Goal: Information Seeking & Learning: Learn about a topic

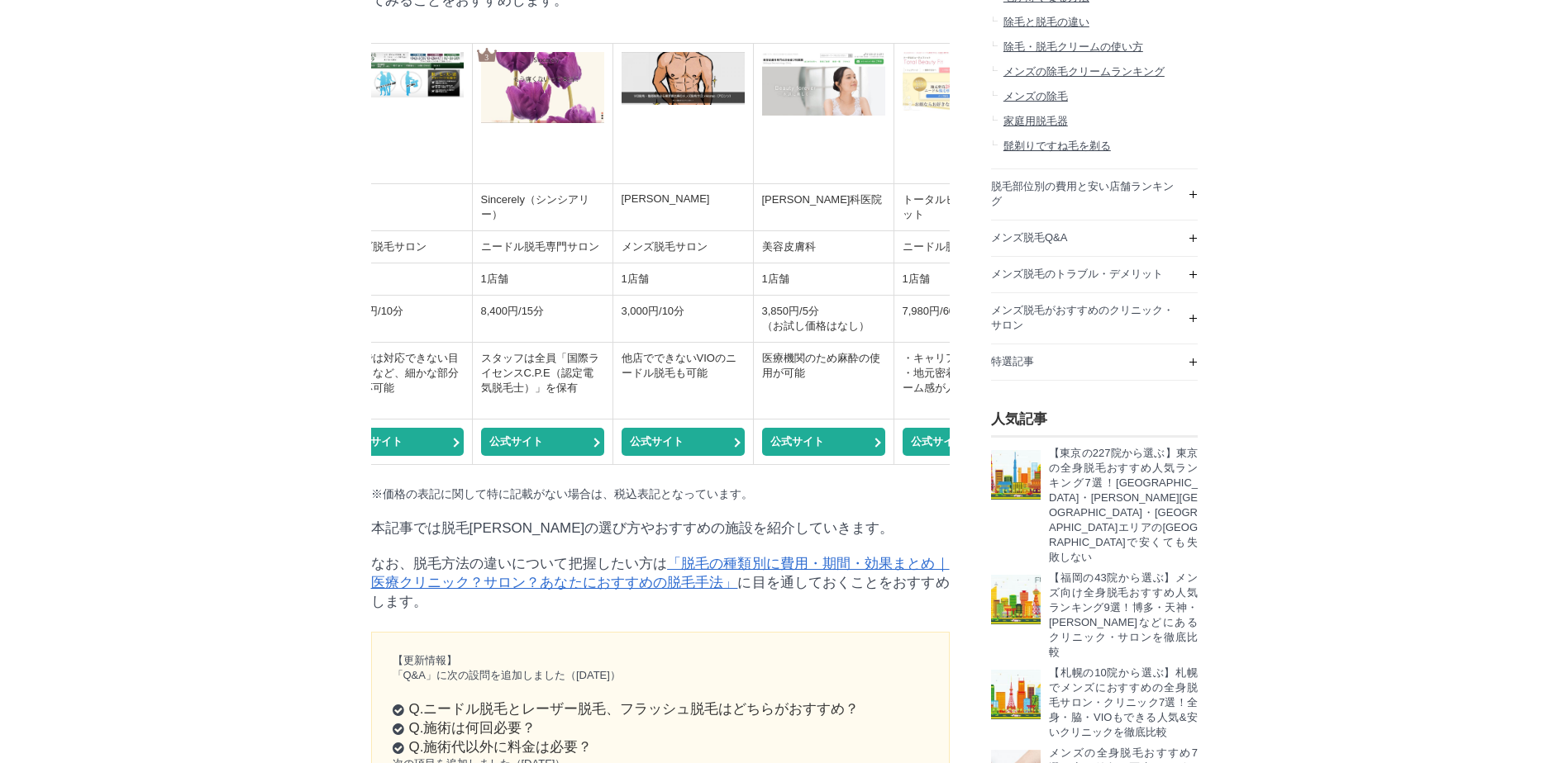
scroll to position [0, 274]
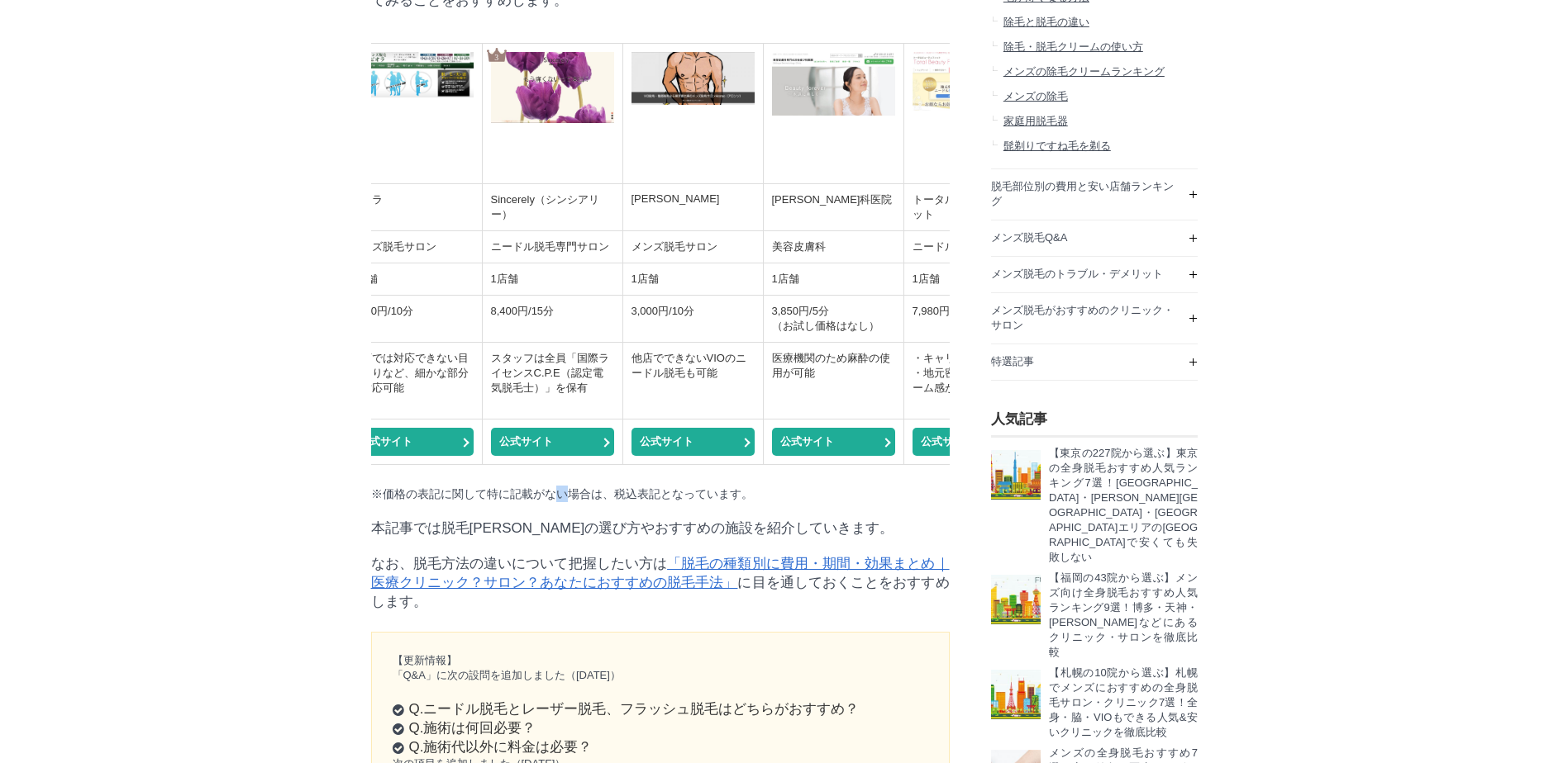
drag, startPoint x: 556, startPoint y: 576, endPoint x: 546, endPoint y: 575, distance: 10.0
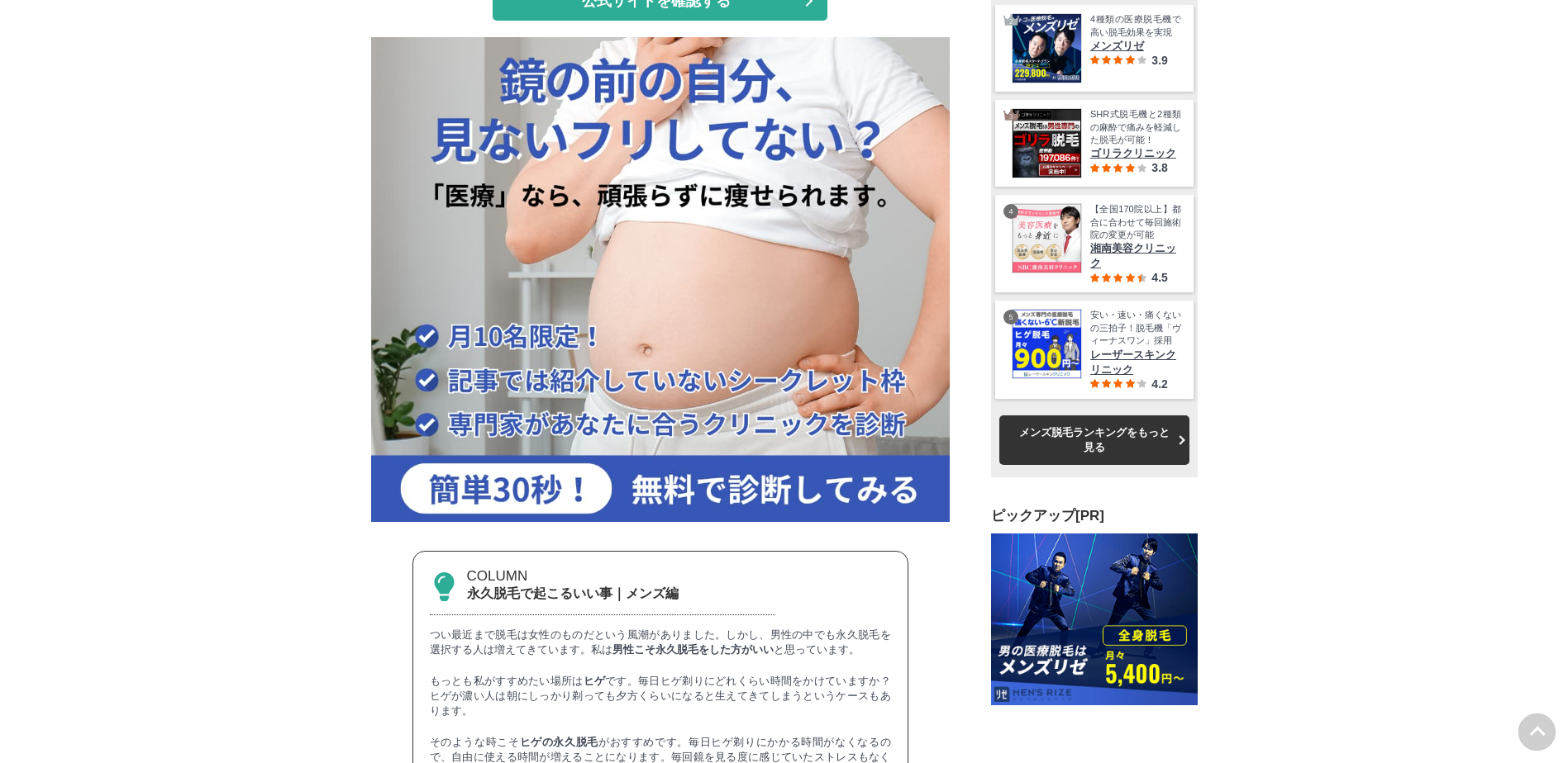
scroll to position [0, 0]
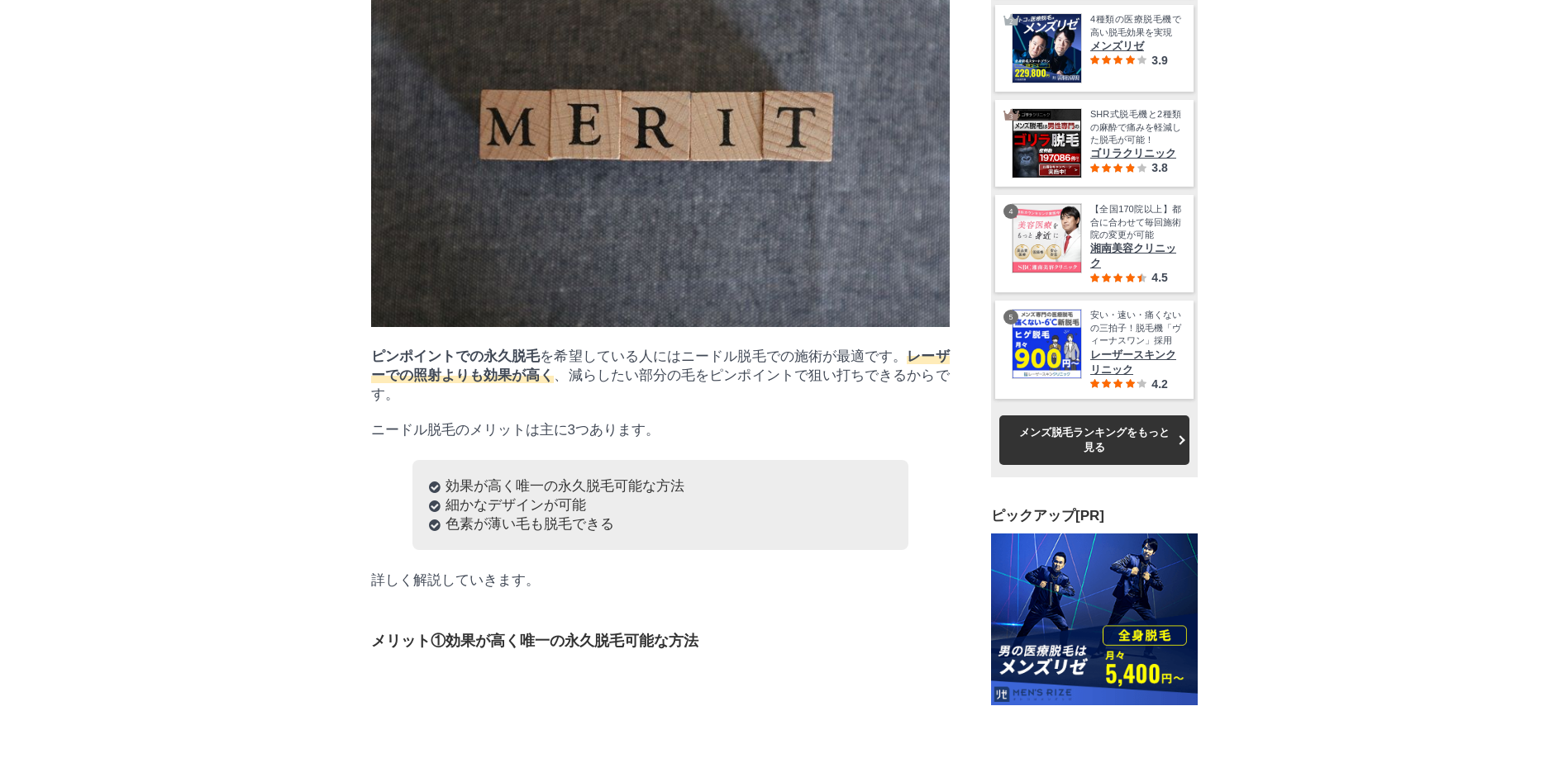
drag, startPoint x: 348, startPoint y: 541, endPoint x: 338, endPoint y: 531, distance: 14.1
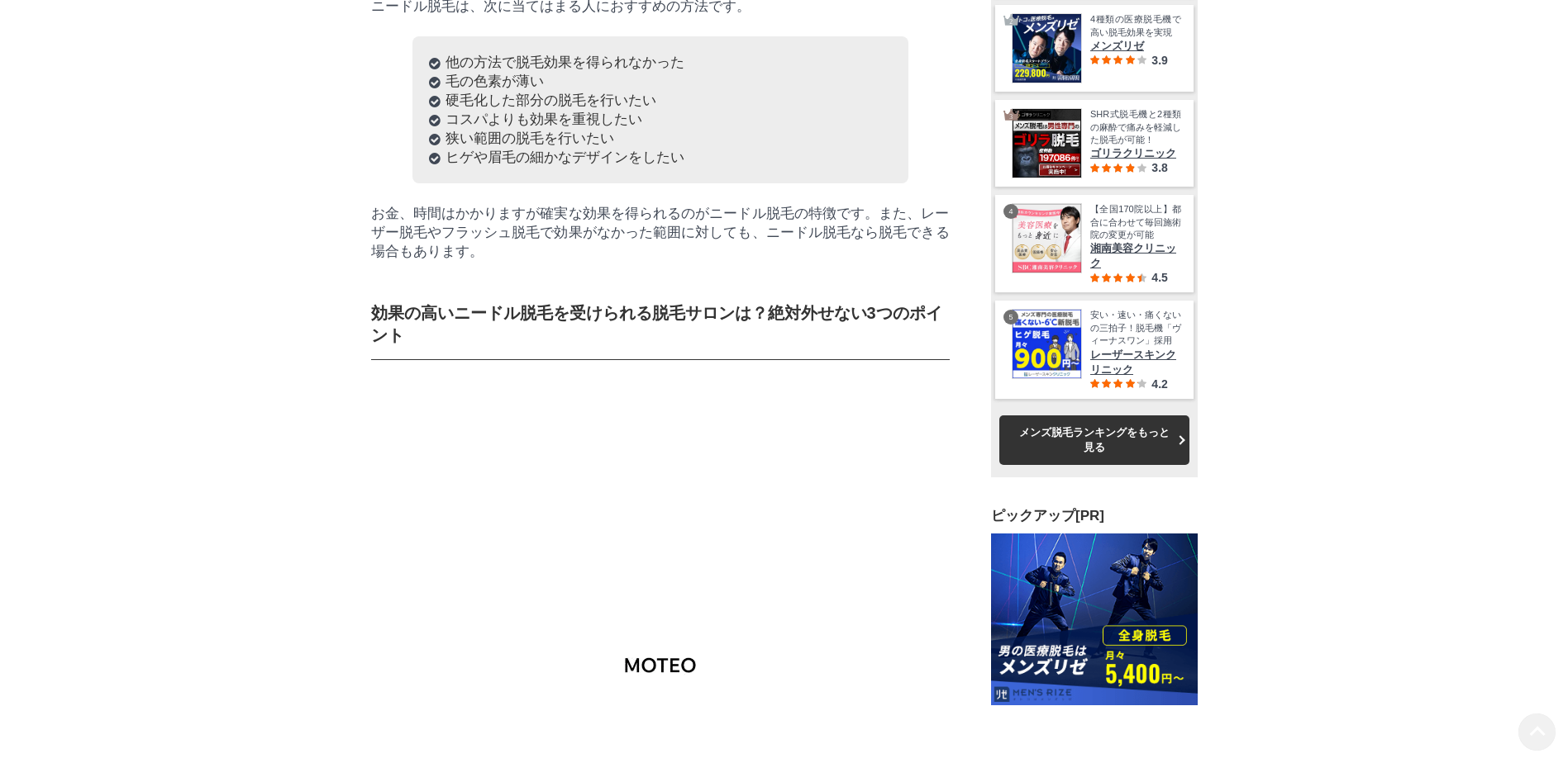
scroll to position [41423, 81809]
drag, startPoint x: 338, startPoint y: 531, endPoint x: 339, endPoint y: 549, distance: 18.0
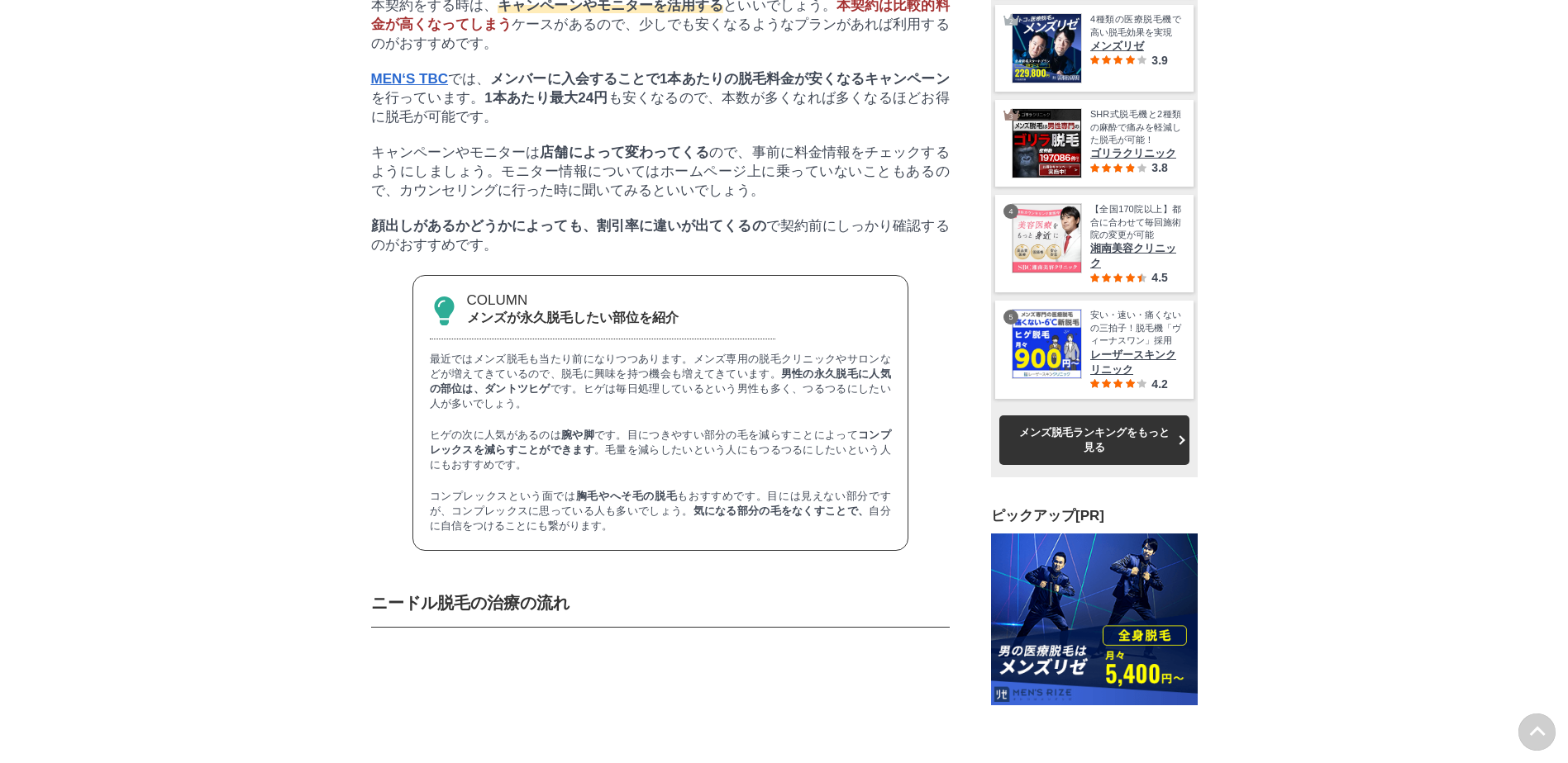
scroll to position [27832, 0]
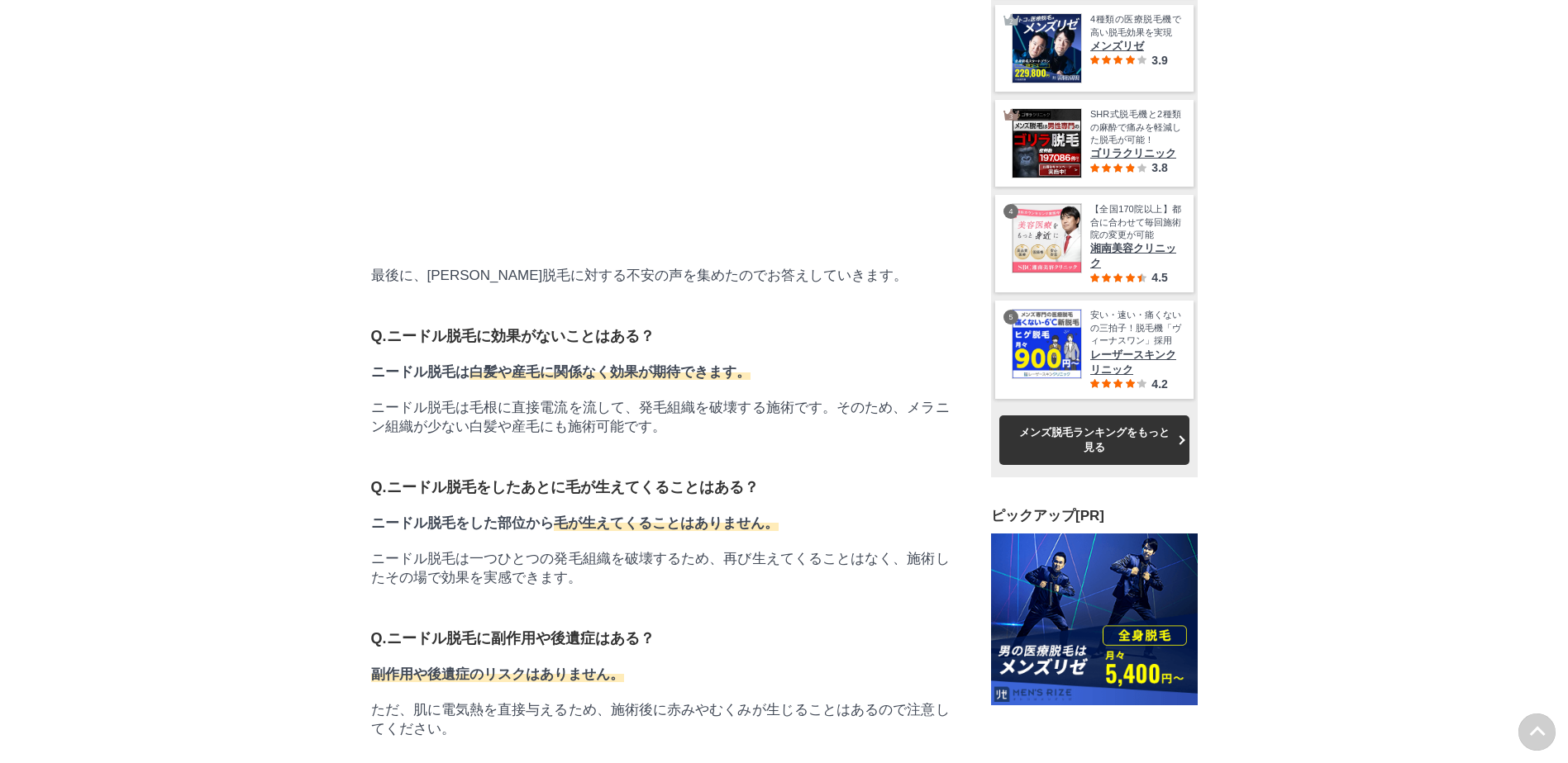
scroll to position [43599, 81809]
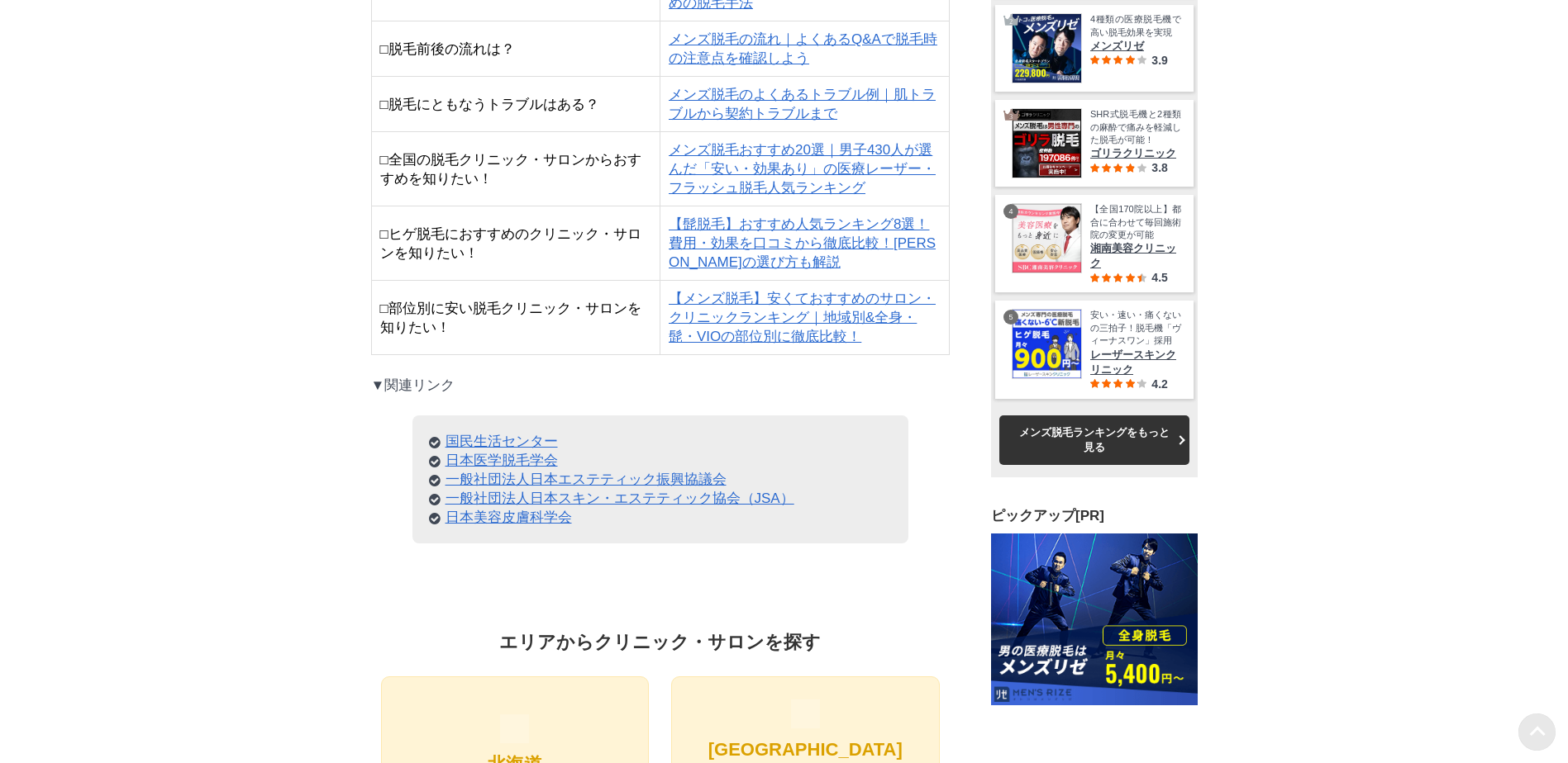
scroll to position [38569, 826]
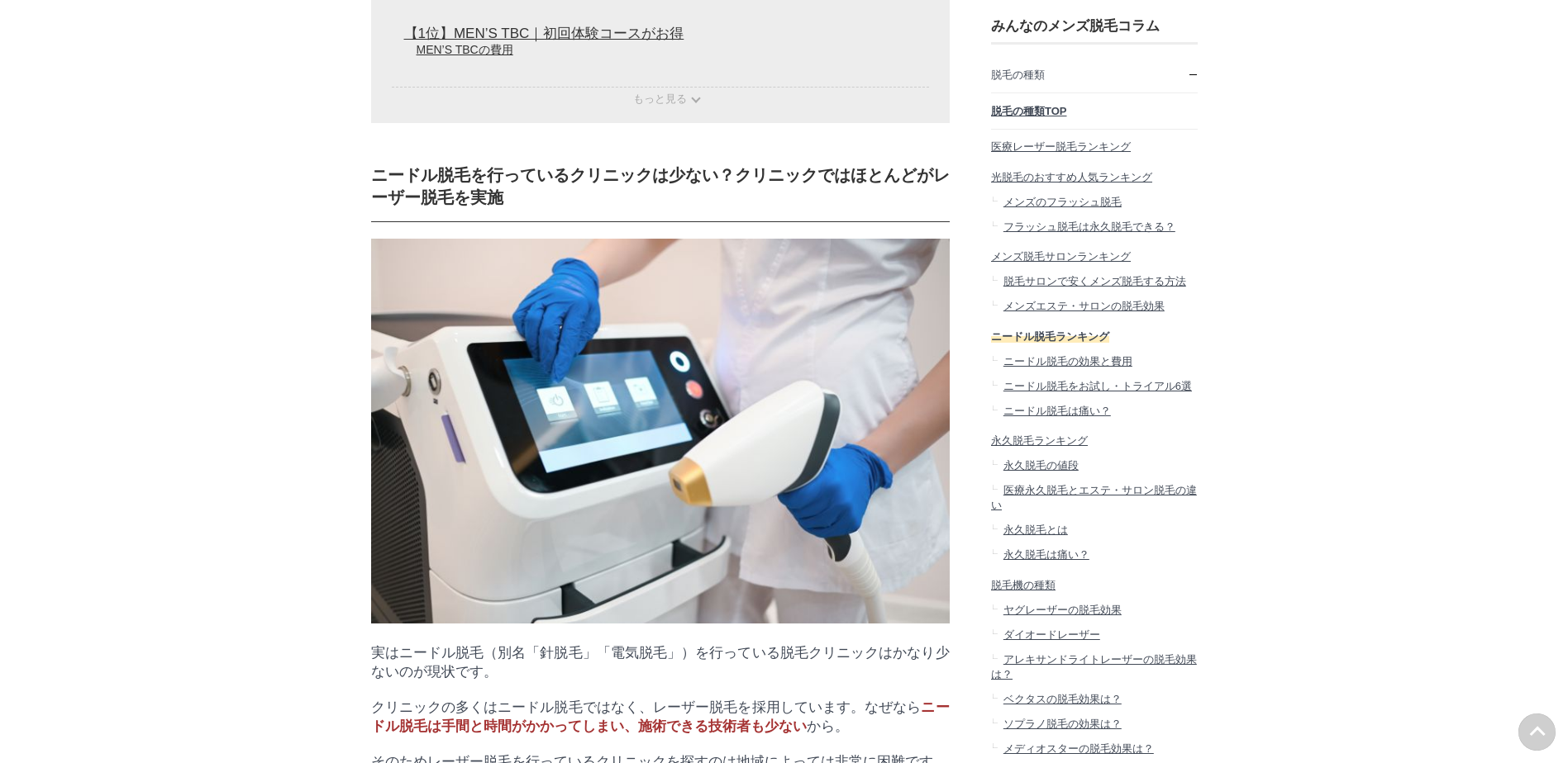
scroll to position [0, 0]
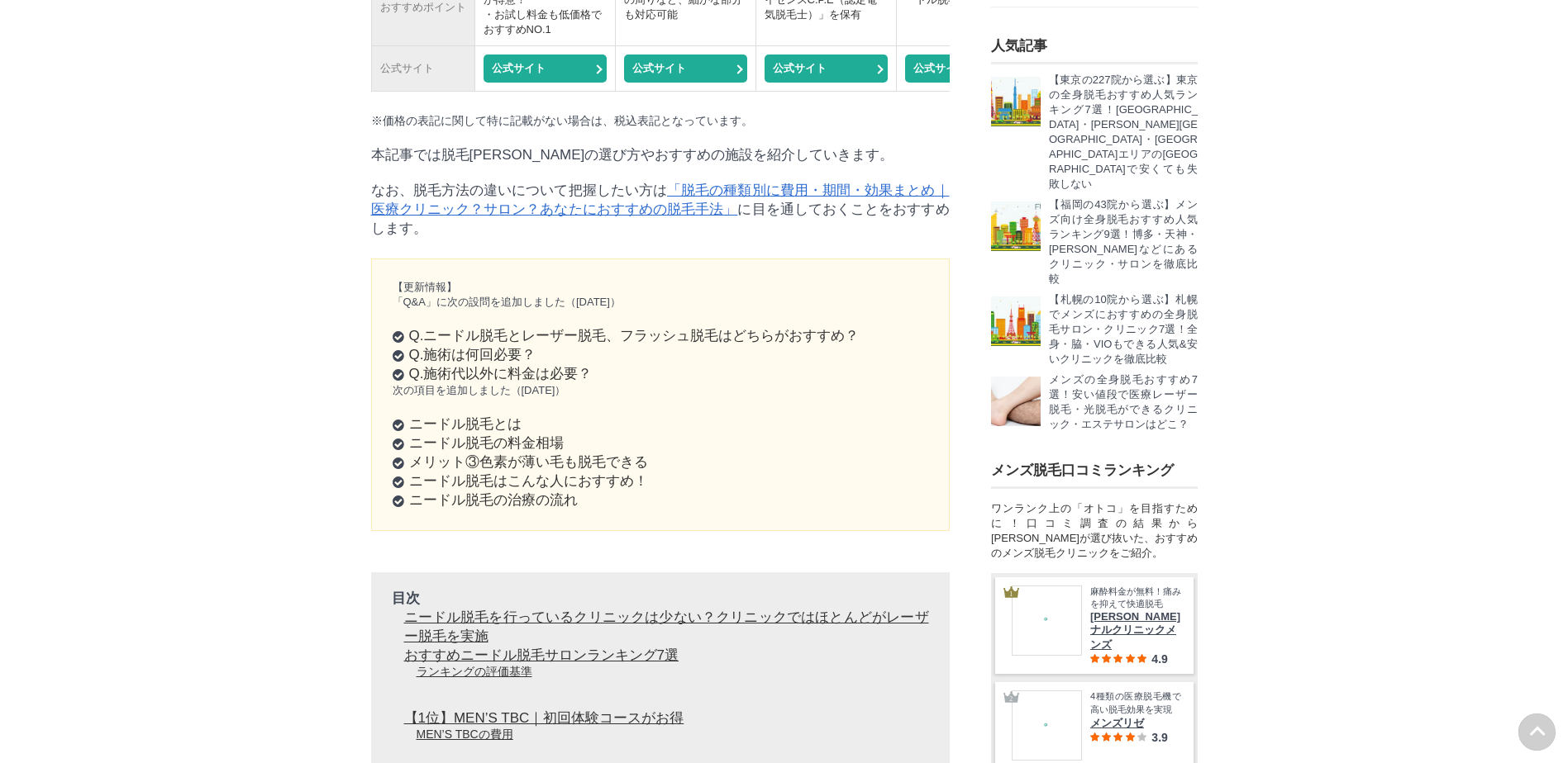
scroll to position [1569, 0]
